Goal: Information Seeking & Learning: Compare options

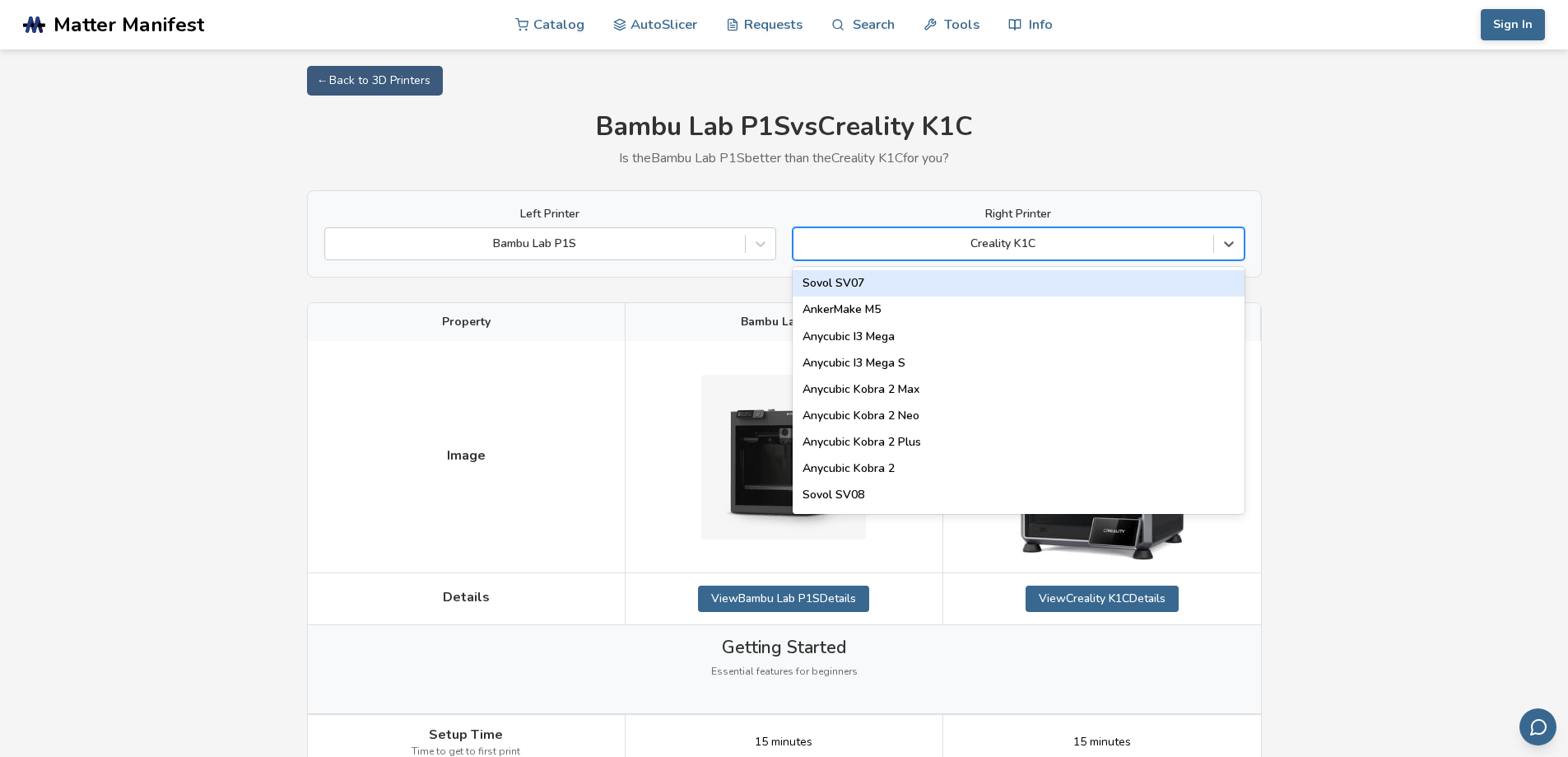
click at [1101, 246] on div at bounding box center [1004, 243] width 404 height 17
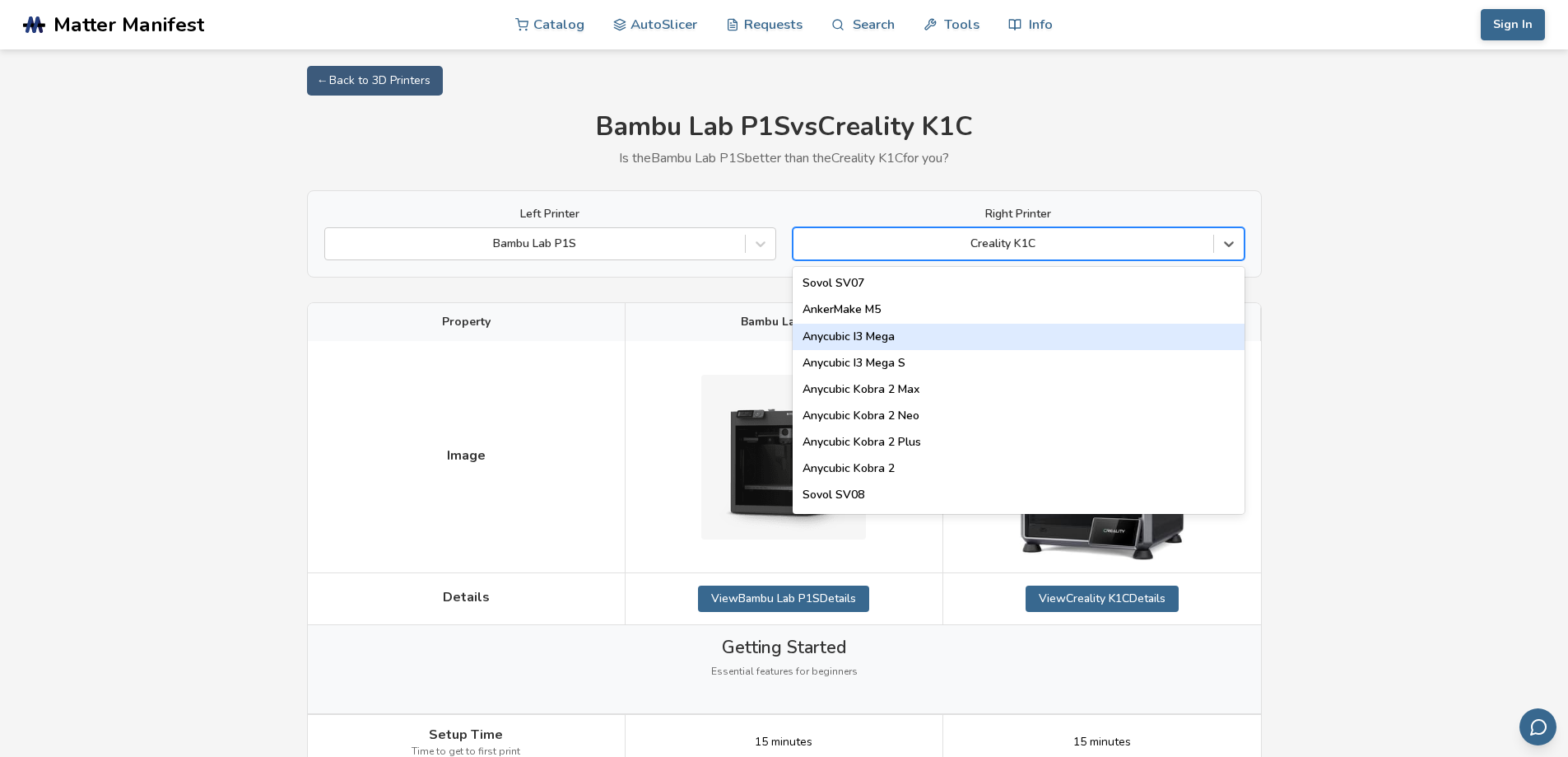
scroll to position [274, 0]
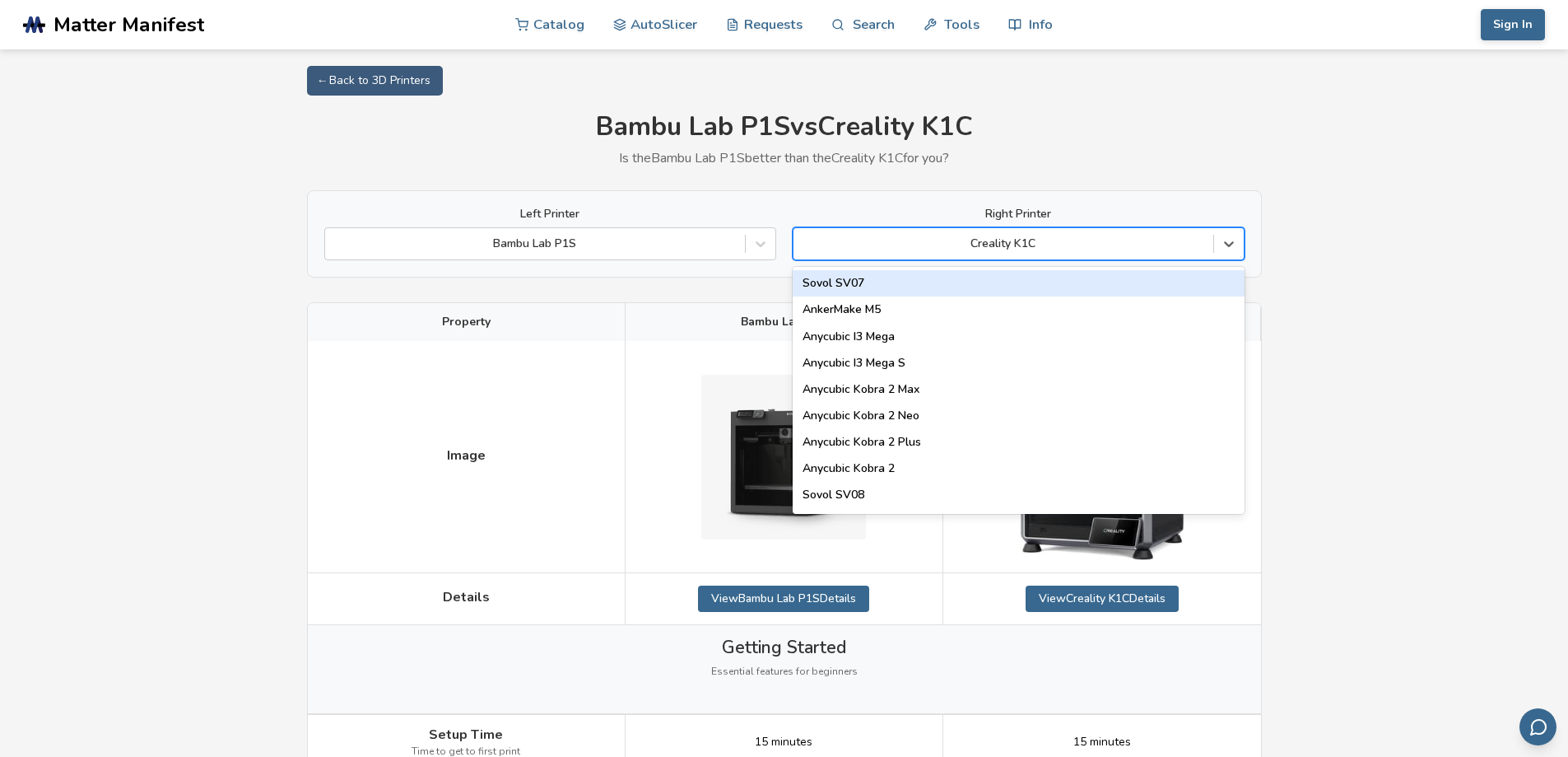
click at [1085, 255] on div "Creality K1C" at bounding box center [1003, 243] width 419 height 23
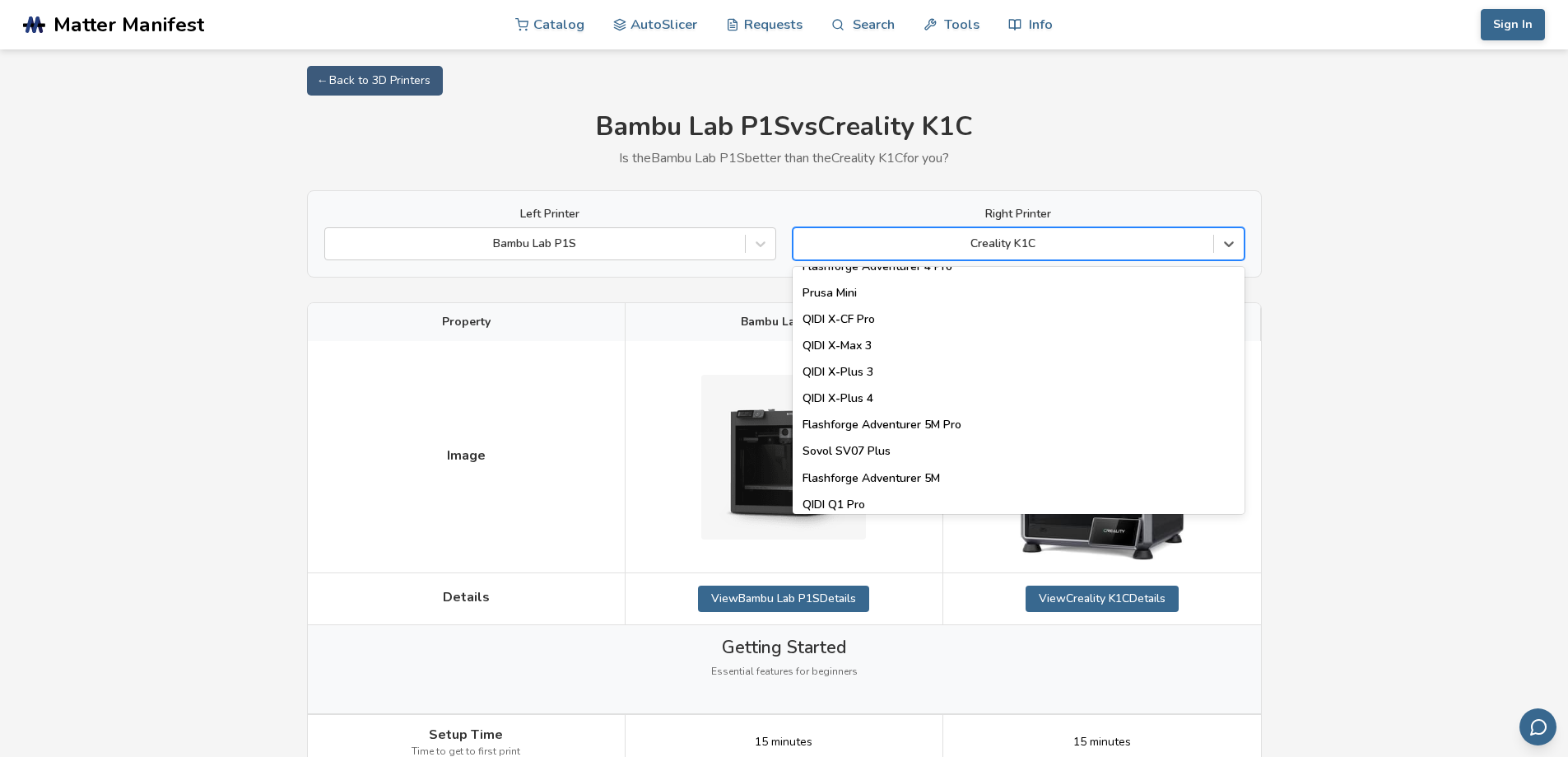
scroll to position [2111, 0]
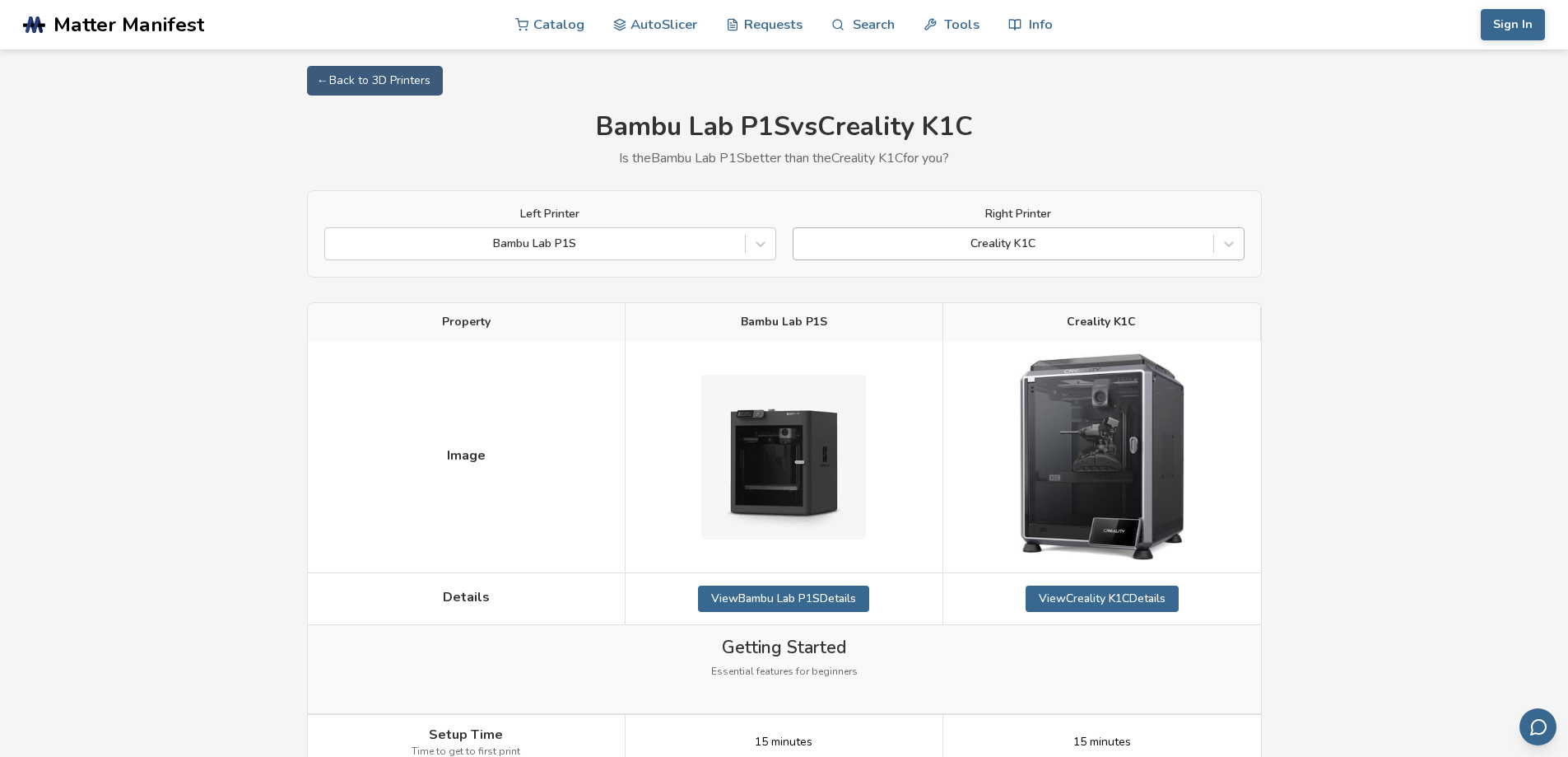
click at [1034, 239] on div at bounding box center [1004, 243] width 404 height 17
click at [1063, 245] on div at bounding box center [1004, 243] width 404 height 17
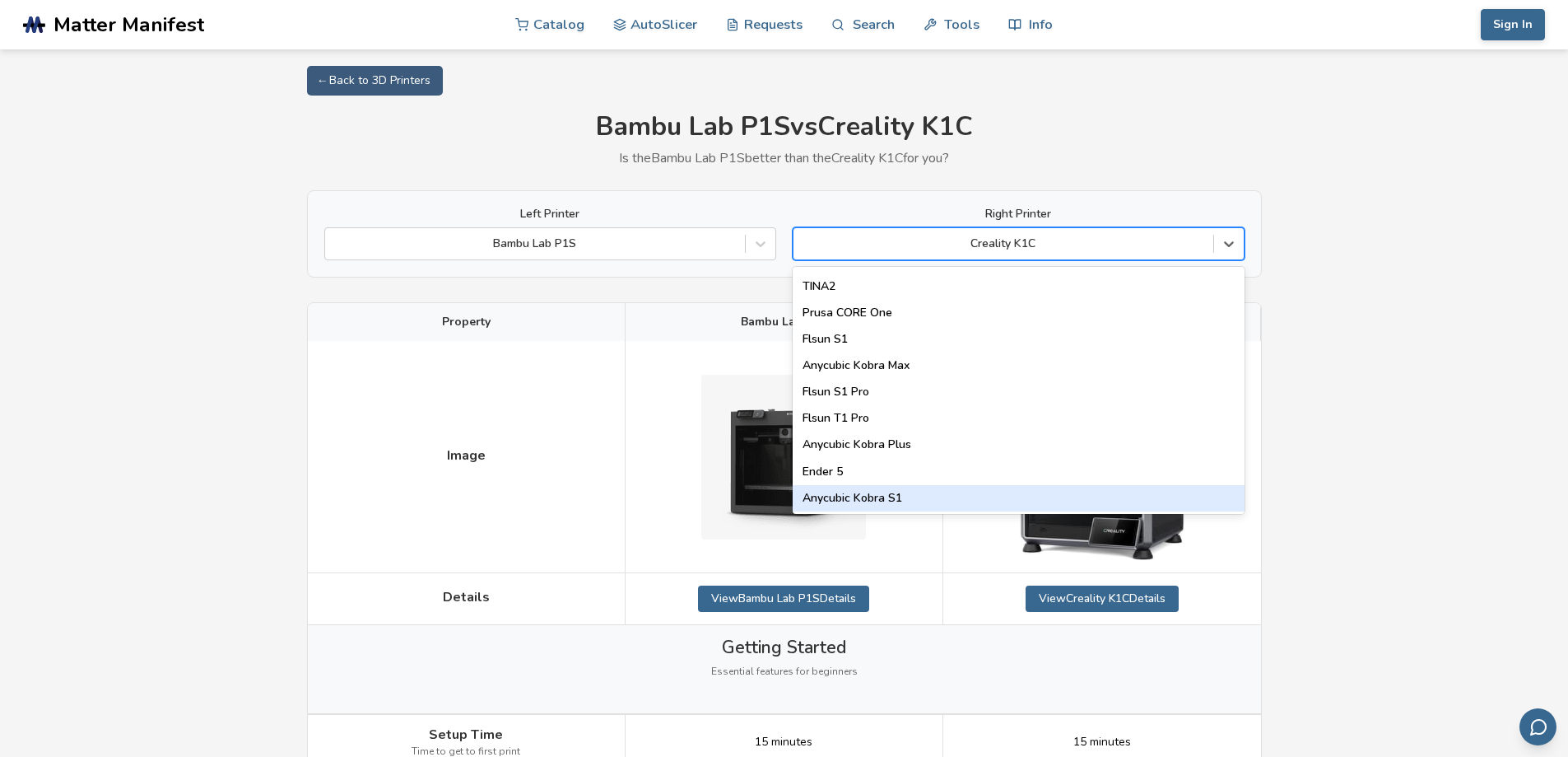
click at [887, 501] on div "Anycubic Kobra S1" at bounding box center [1019, 498] width 452 height 26
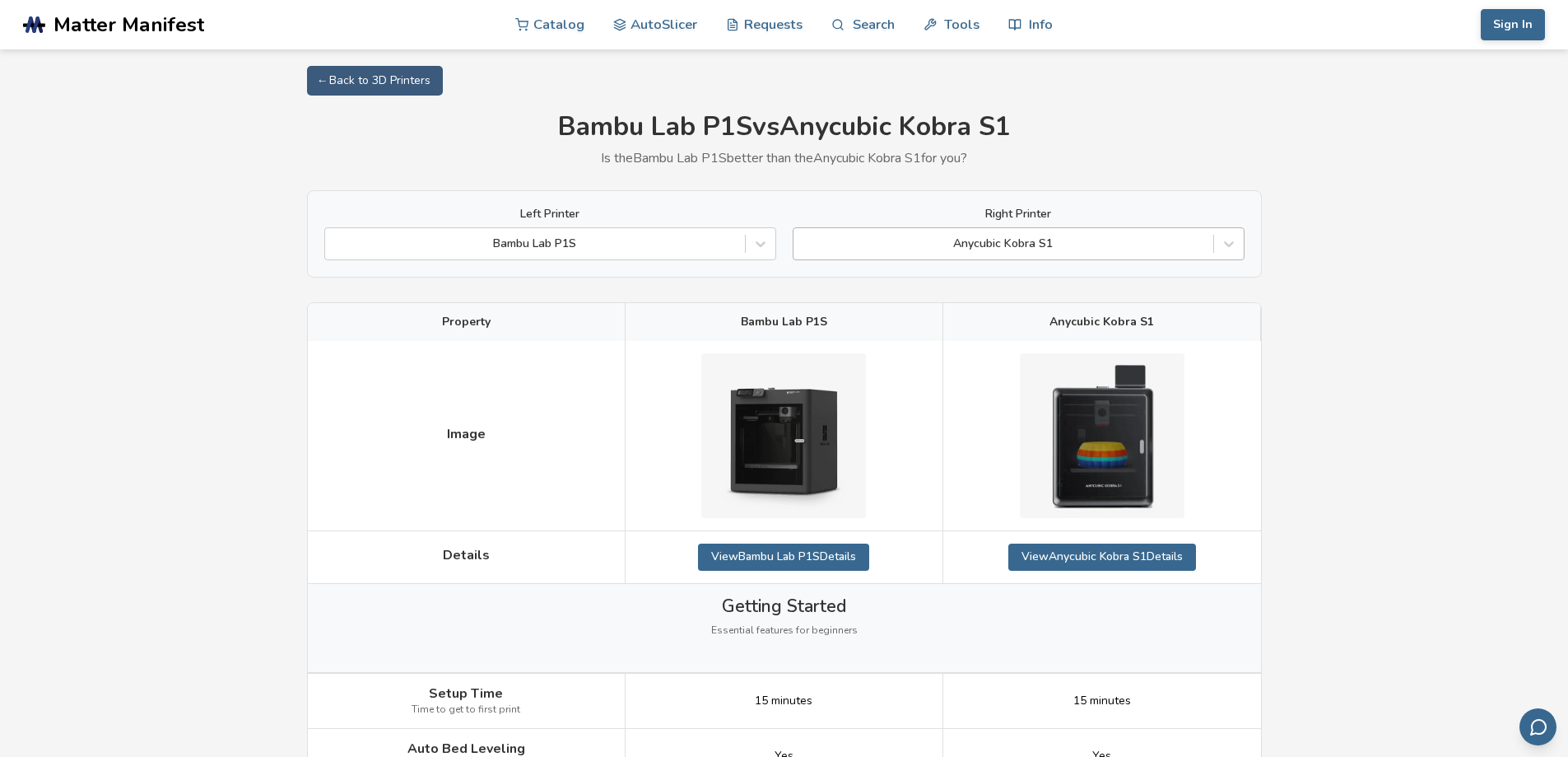
click at [1033, 253] on div "Anycubic Kobra S1" at bounding box center [1003, 243] width 419 height 23
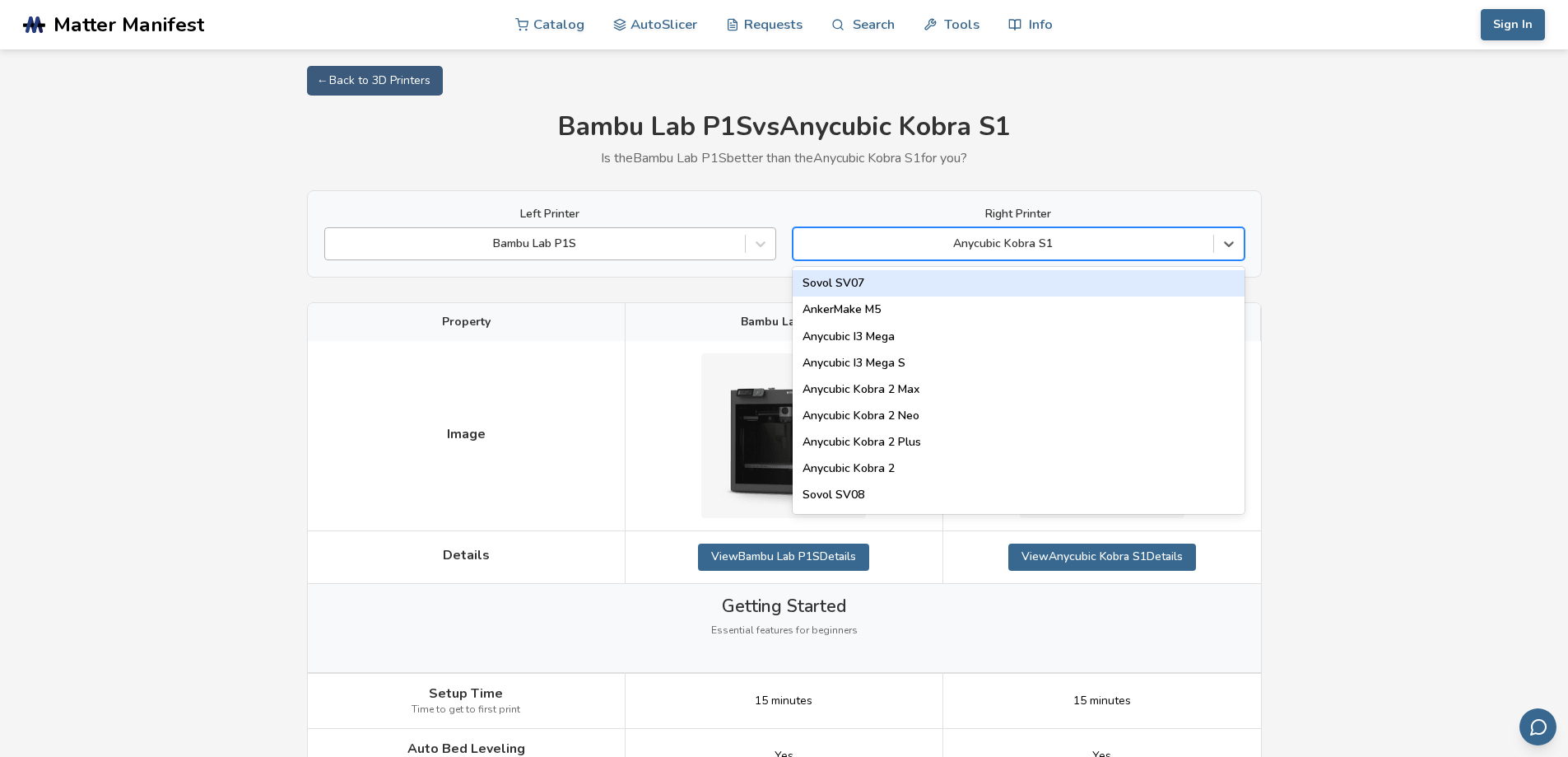
click at [664, 254] on div "Bambu Lab P1S" at bounding box center [535, 243] width 419 height 23
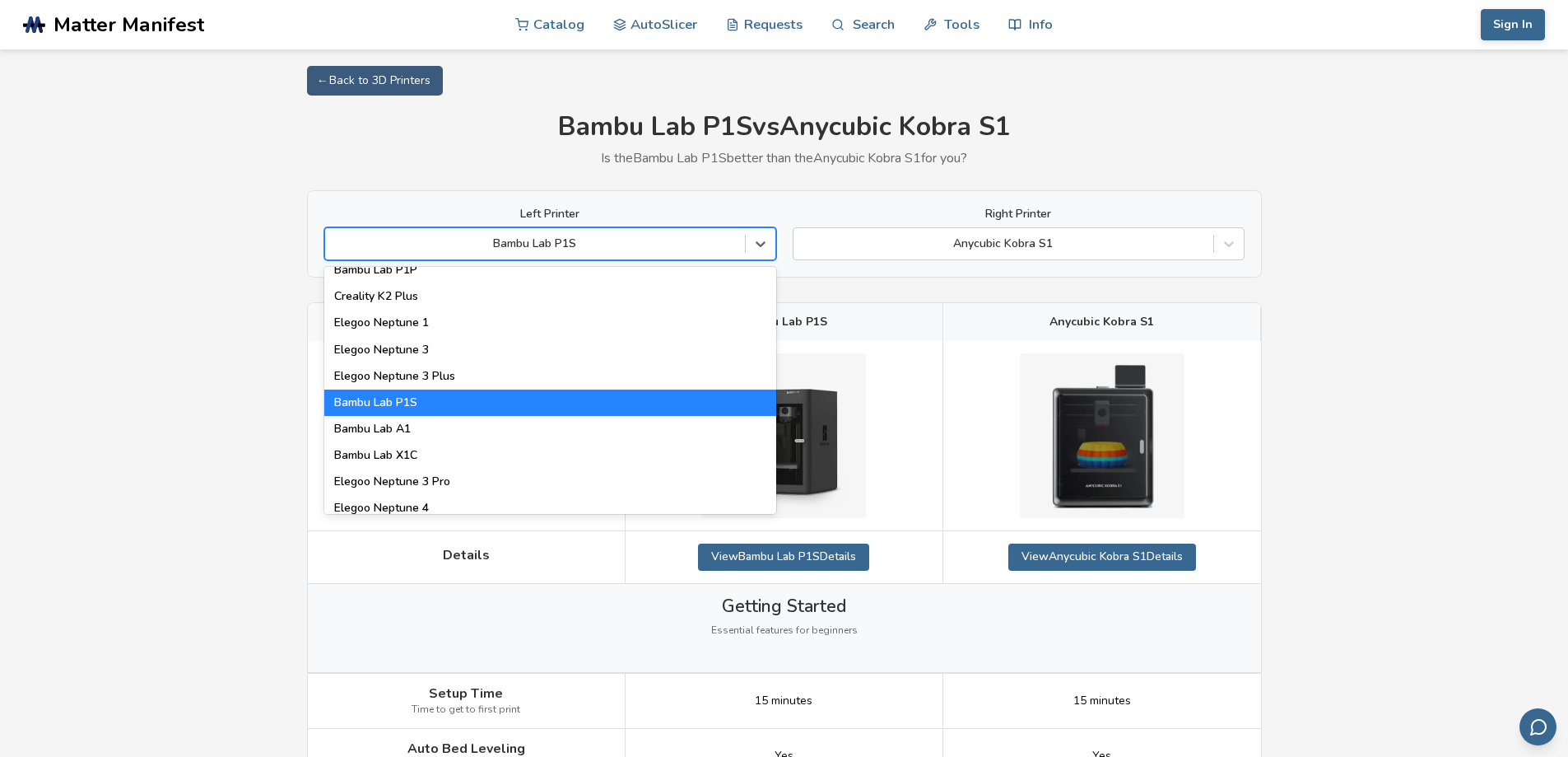
scroll to position [1098, 0]
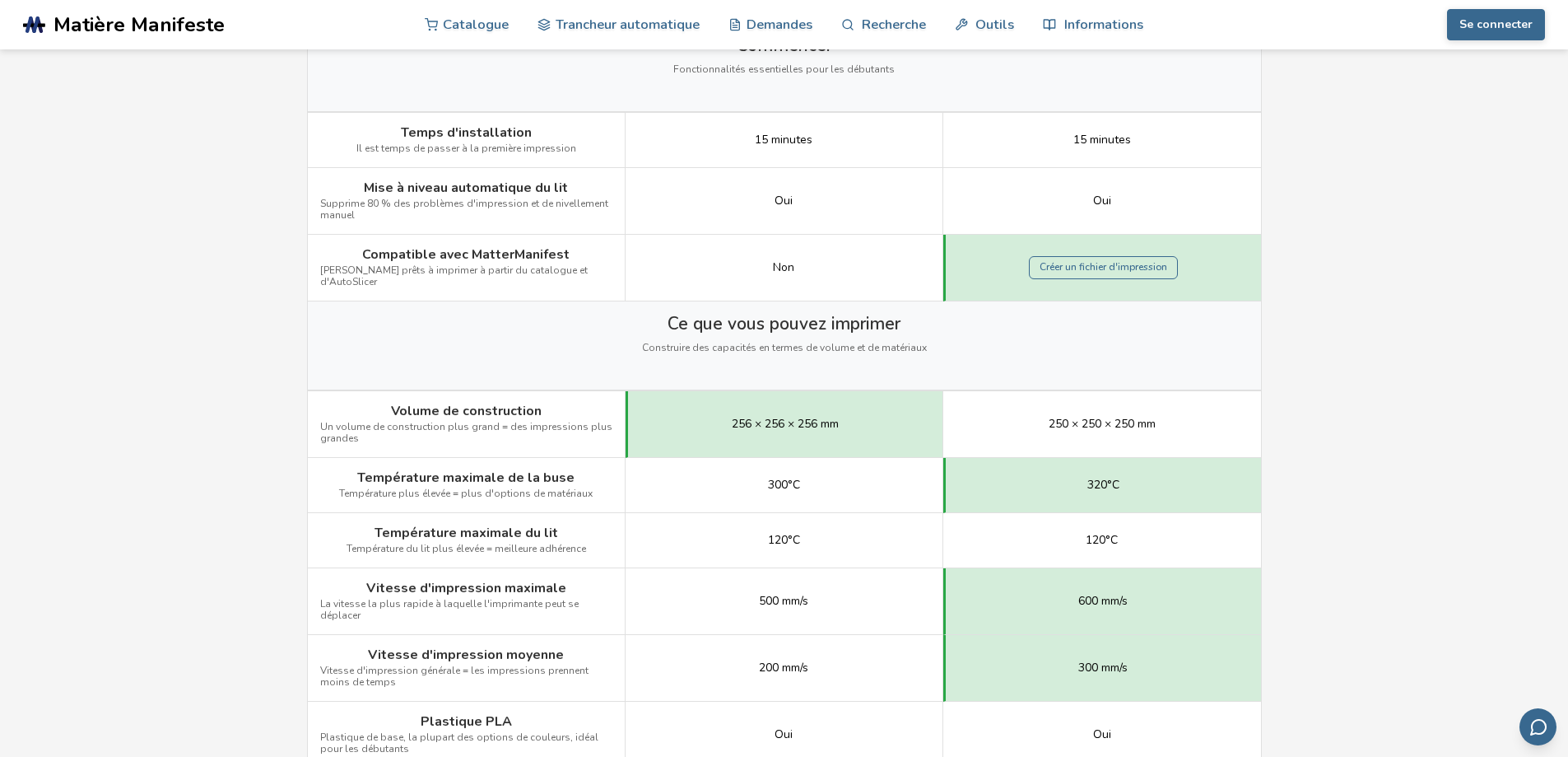
scroll to position [0, 0]
